Goal: Information Seeking & Learning: Learn about a topic

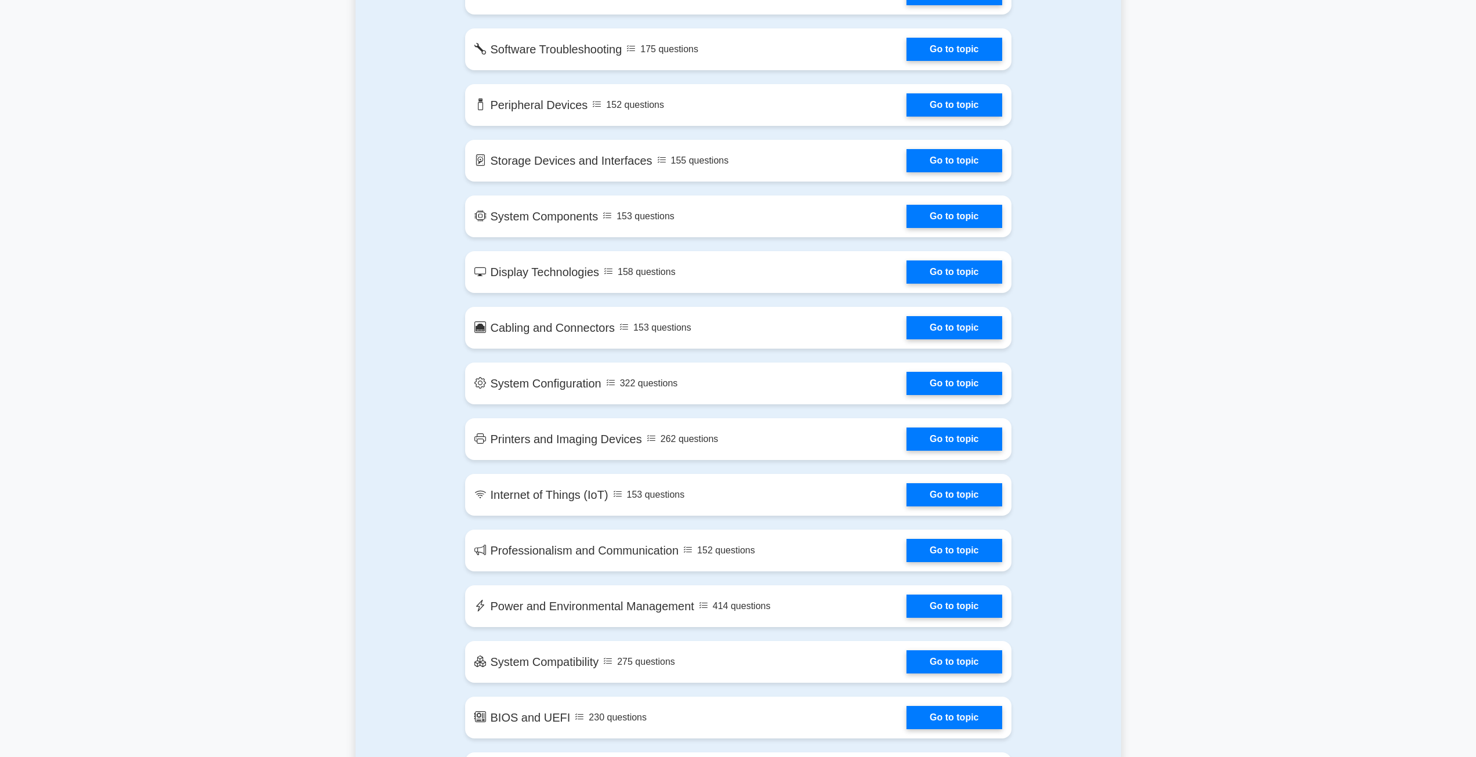
scroll to position [1102, 0]
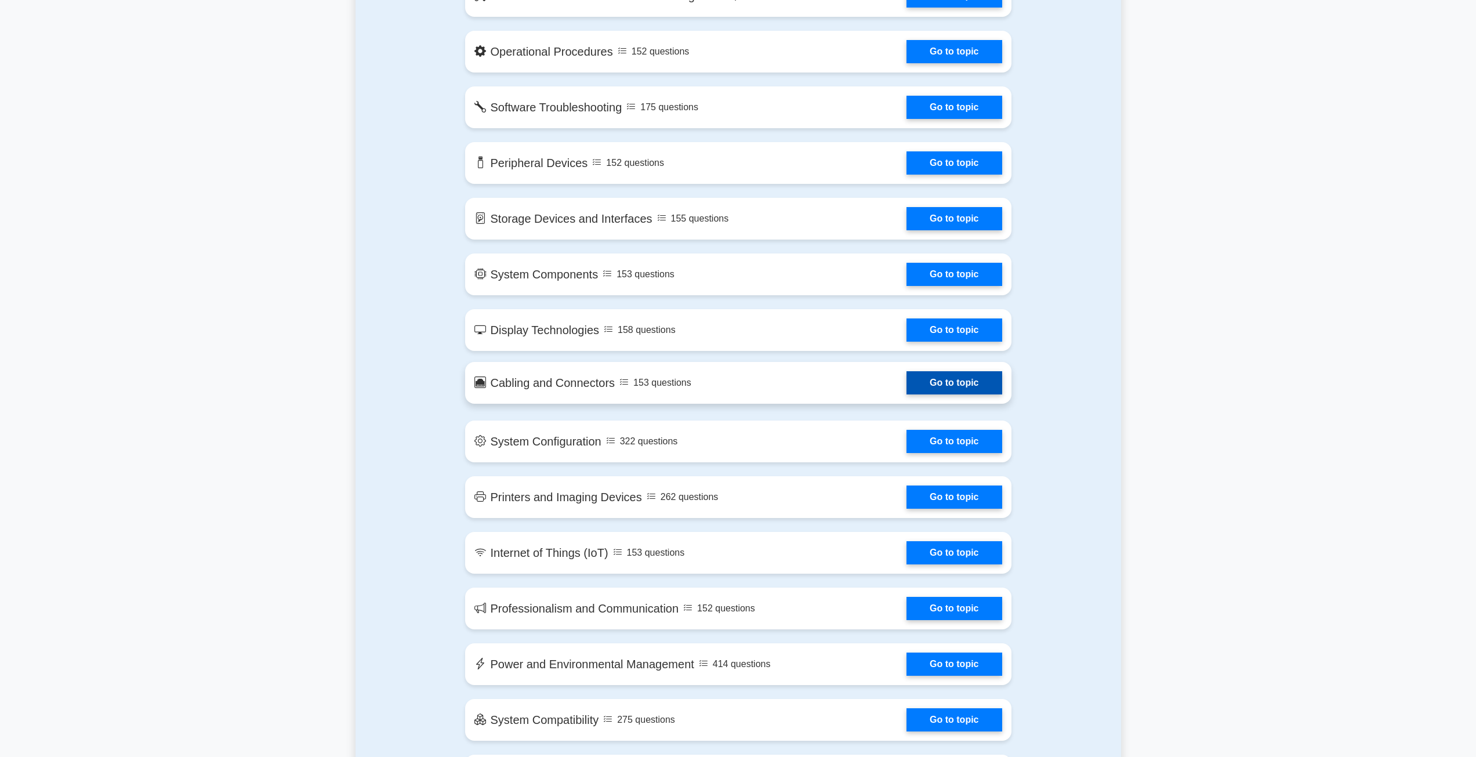
click at [943, 387] on link "Go to topic" at bounding box center [953, 382] width 95 height 23
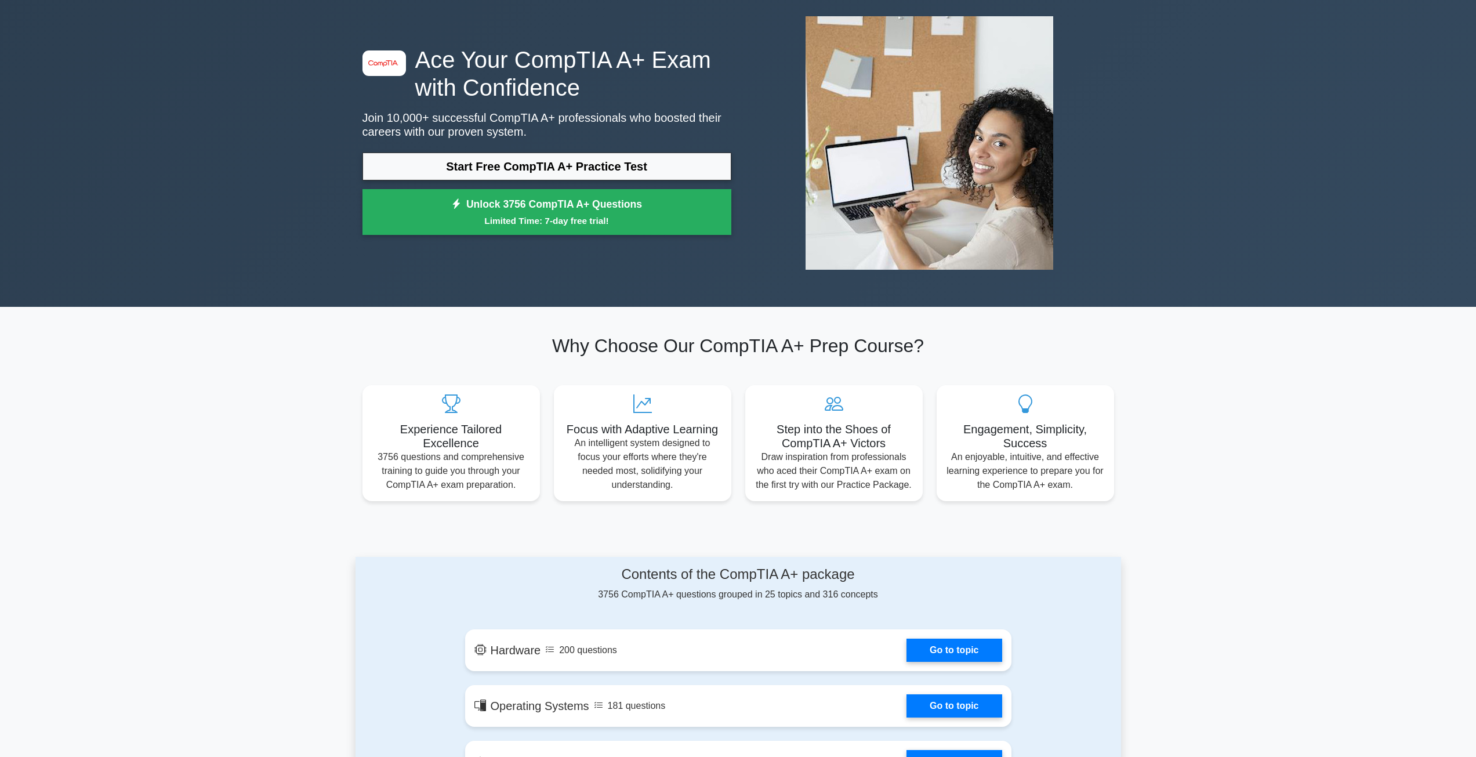
scroll to position [0, 0]
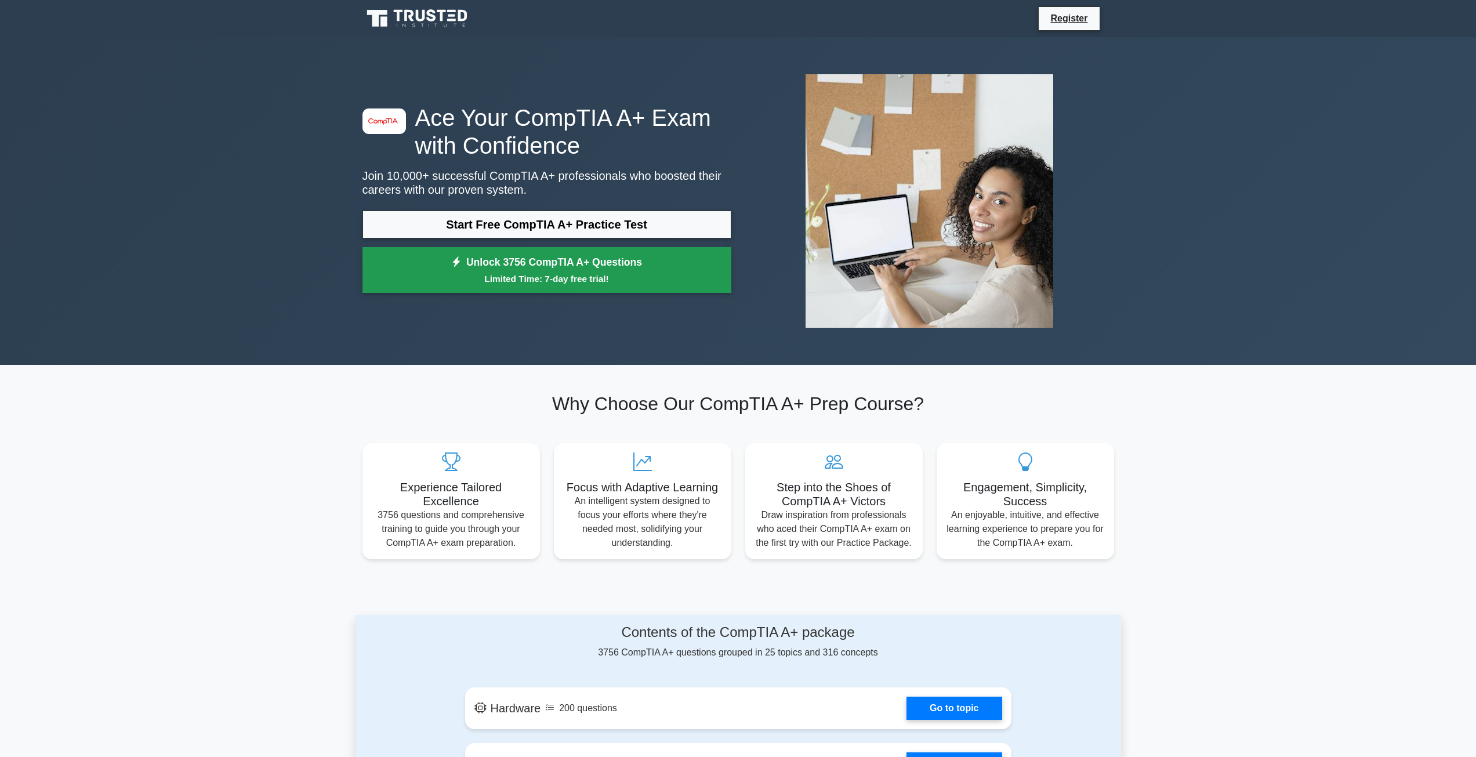
click at [573, 277] on small "Limited Time: 7-day free trial!" at bounding box center [547, 278] width 340 height 13
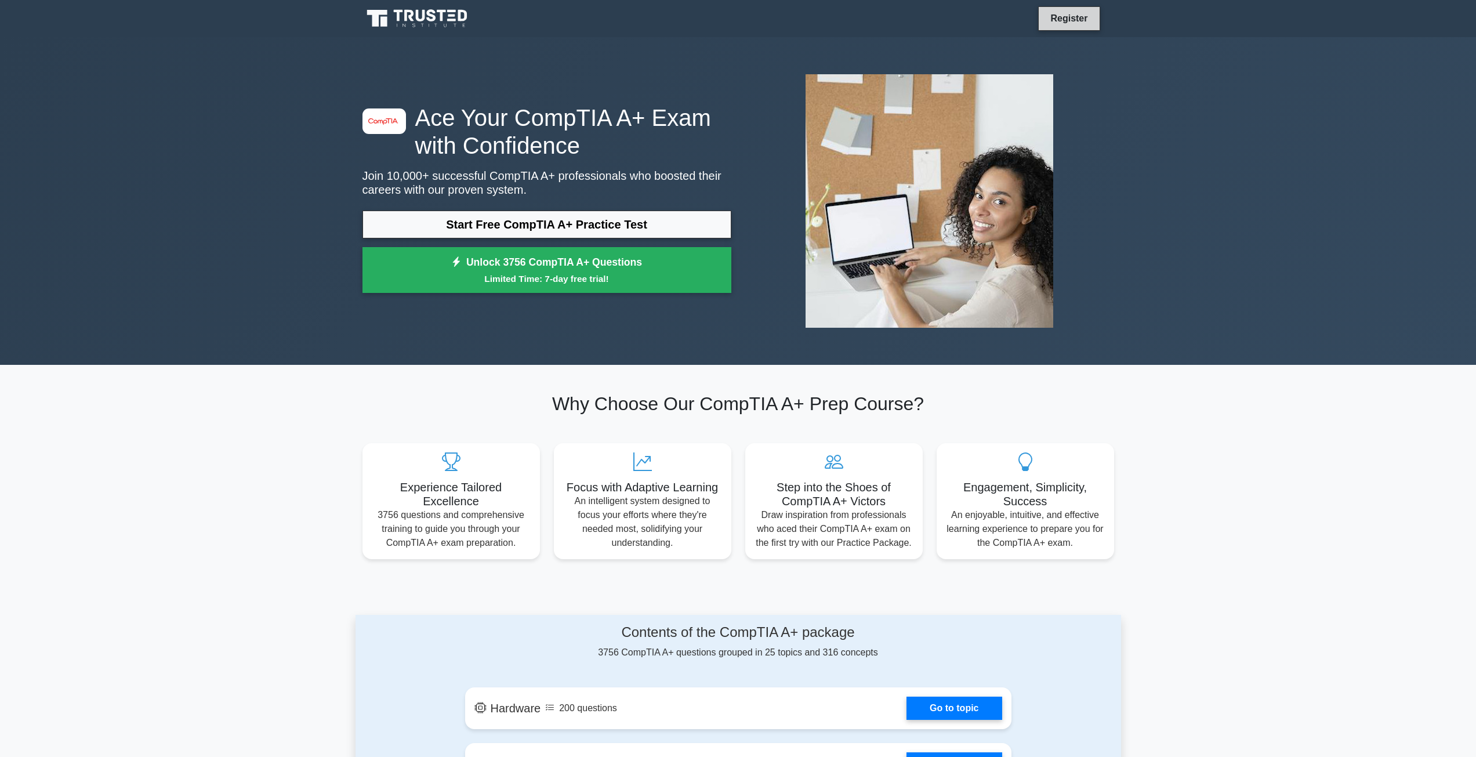
click at [1065, 20] on link "Register" at bounding box center [1068, 18] width 51 height 14
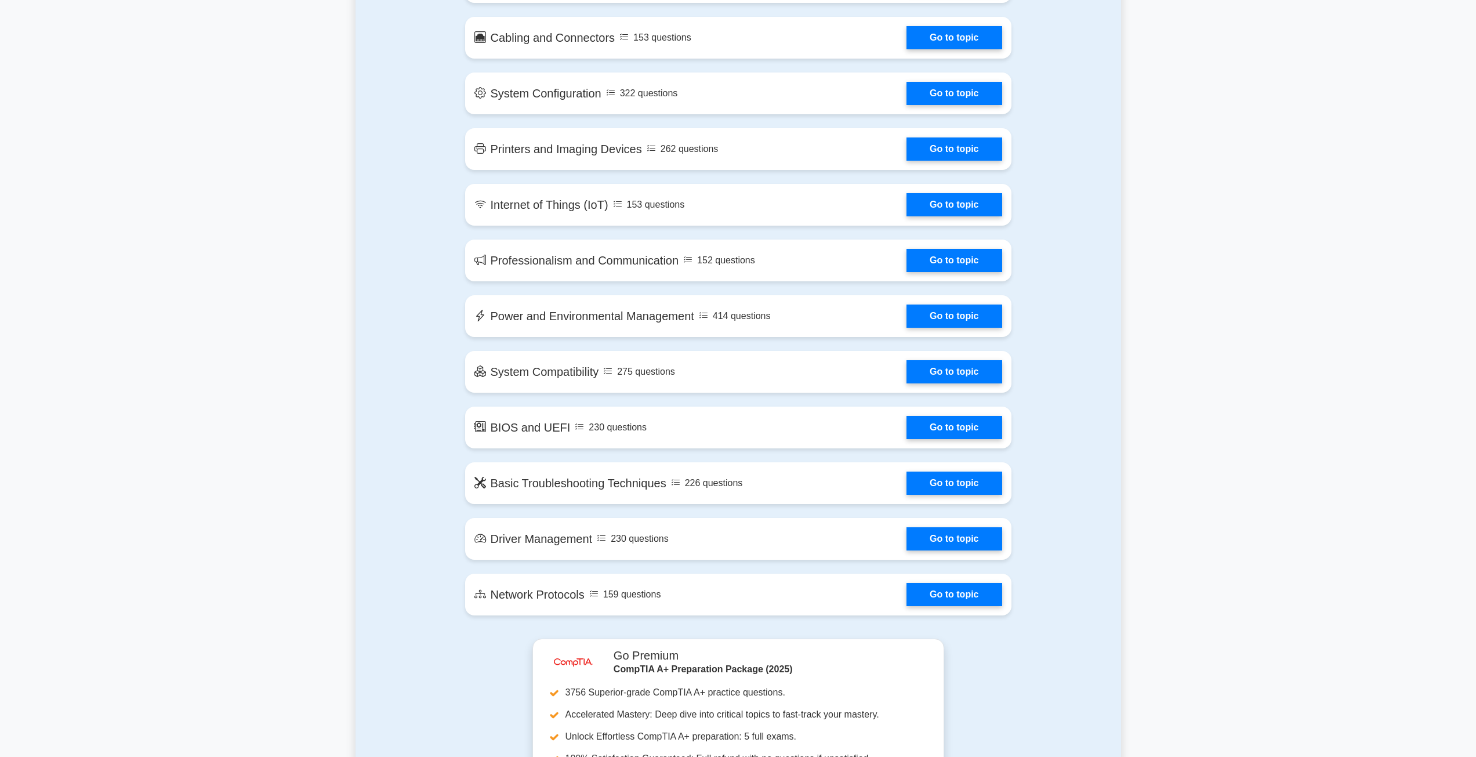
scroll to position [1739, 0]
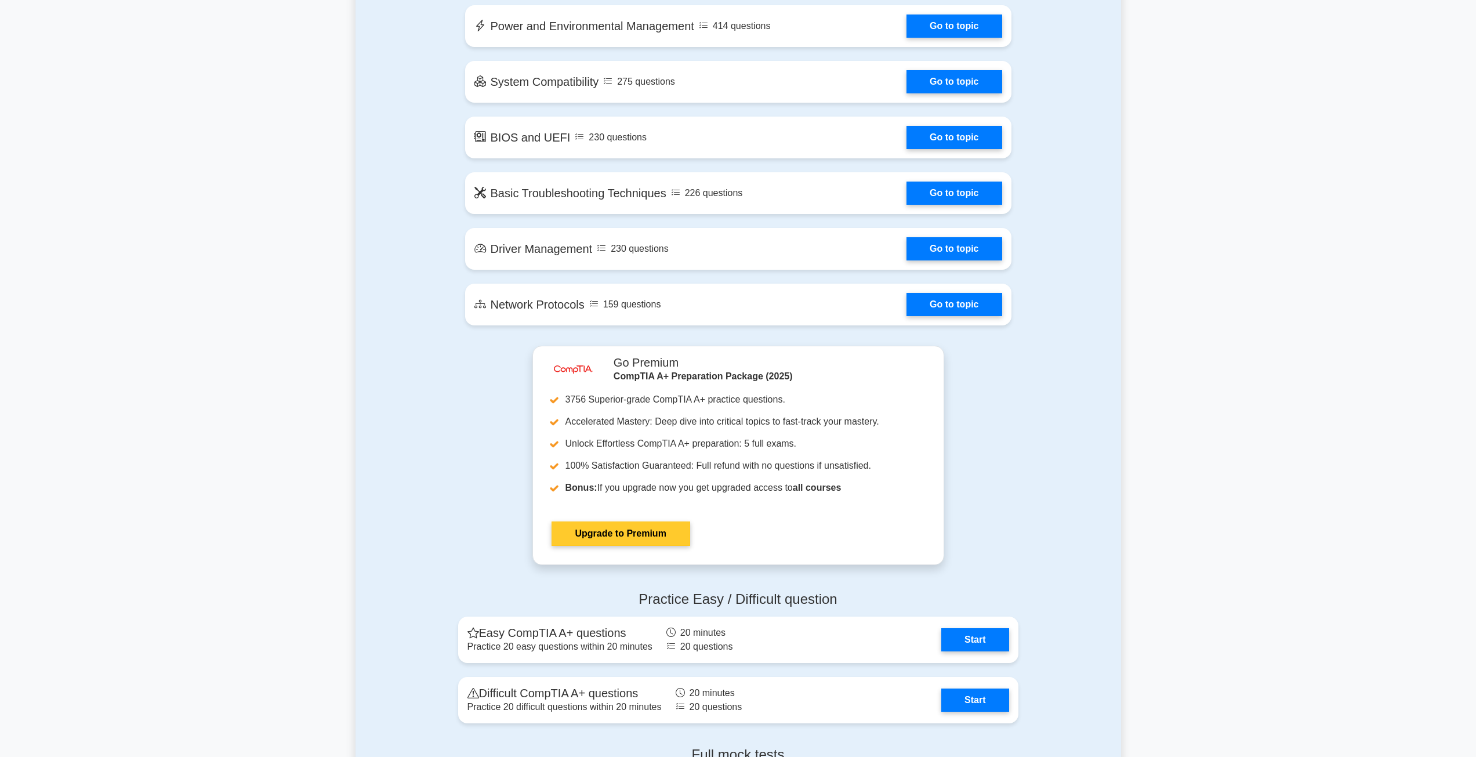
click at [644, 539] on link "Upgrade to Premium" at bounding box center [620, 533] width 139 height 24
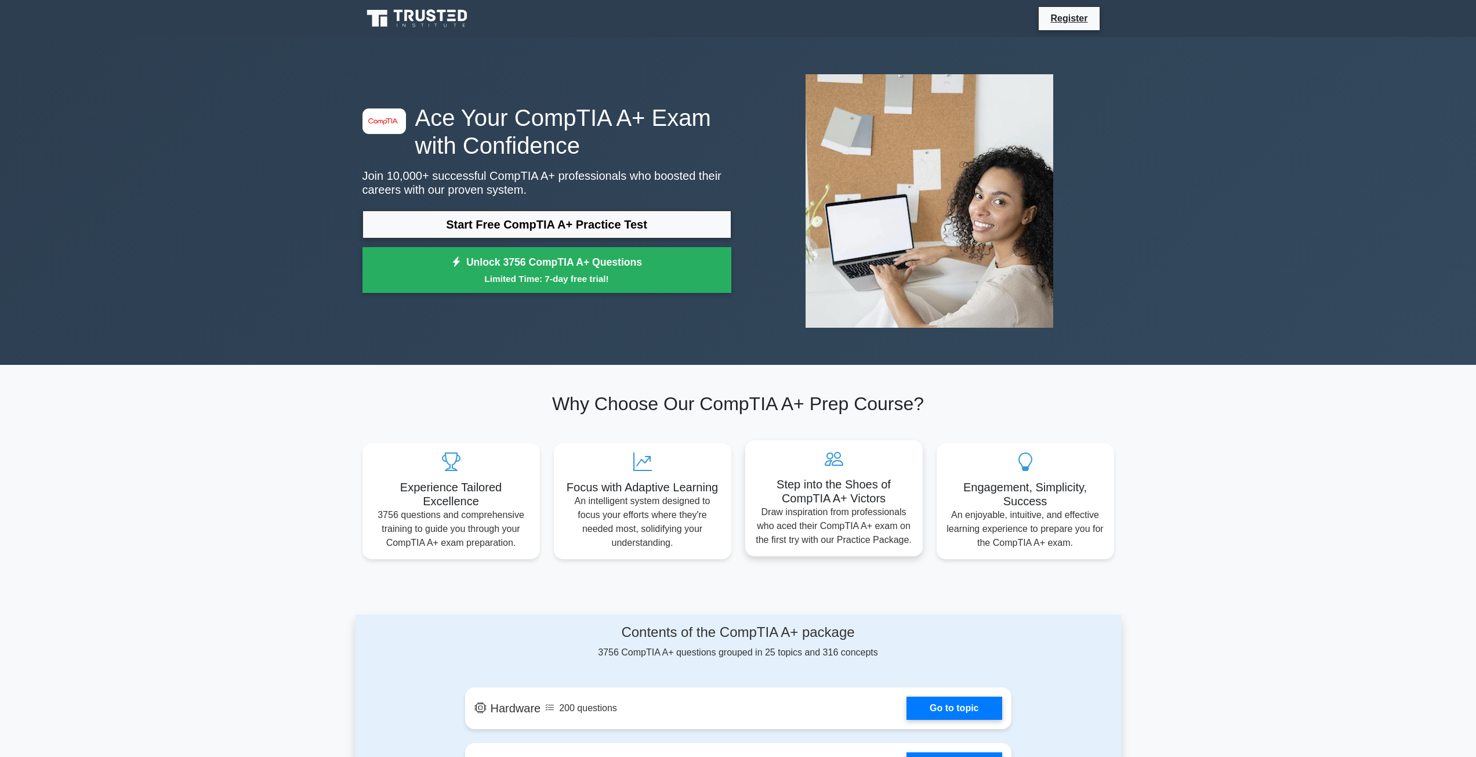
scroll to position [116, 0]
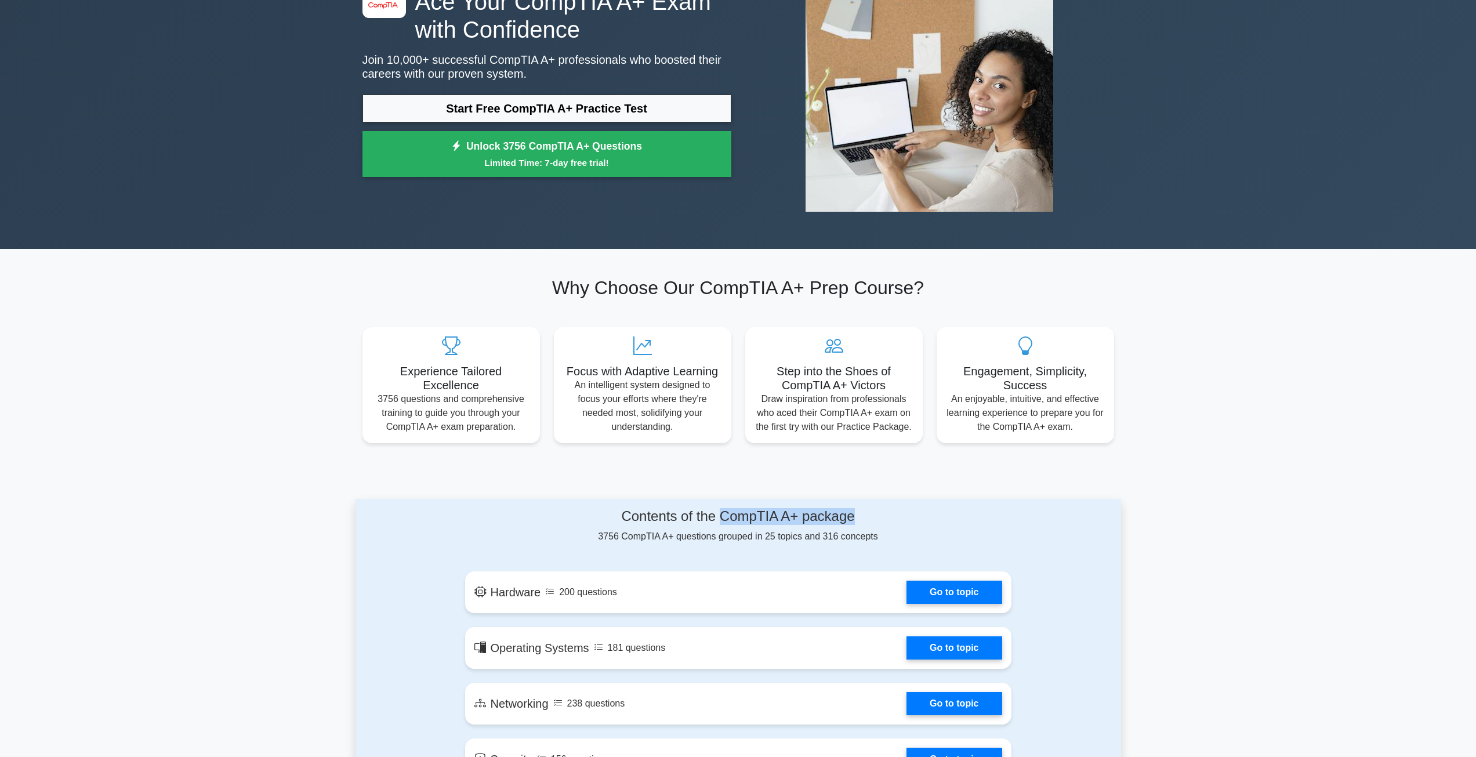
drag, startPoint x: 869, startPoint y: 522, endPoint x: 720, endPoint y: 517, distance: 148.5
click at [720, 517] on h4 "Contents of the CompTIA A+ package" at bounding box center [738, 516] width 546 height 17
